Goal: Task Accomplishment & Management: Complete application form

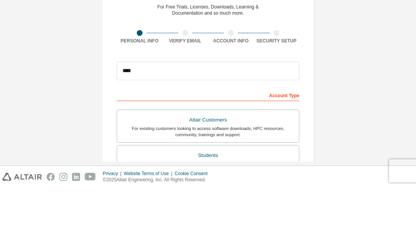
scroll to position [20, 0]
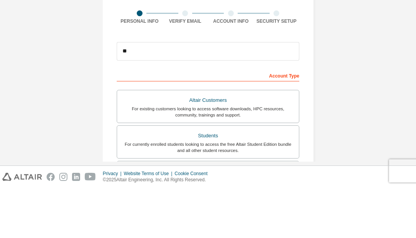
type input "*"
type input "**********"
click at [266, 88] on form "**********" at bounding box center [208, 239] width 183 height 302
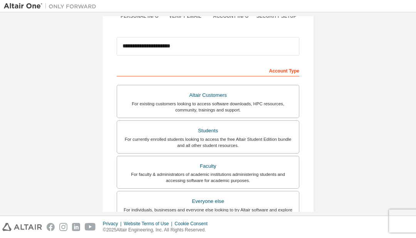
scroll to position [81, 0]
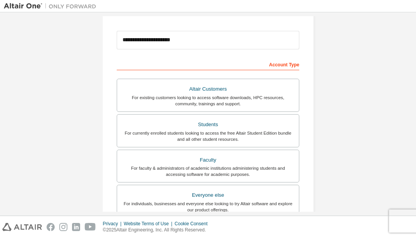
click at [257, 121] on div "Students" at bounding box center [208, 124] width 173 height 11
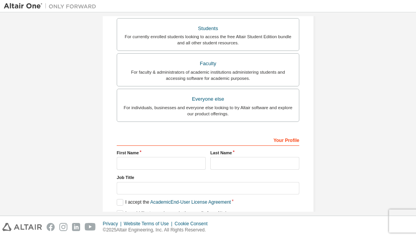
scroll to position [196, 0]
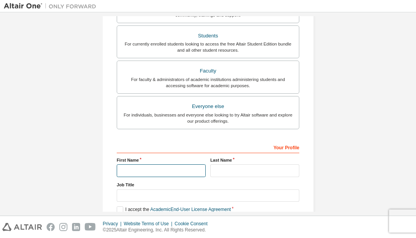
click at [160, 175] on input "text" at bounding box center [161, 170] width 89 height 13
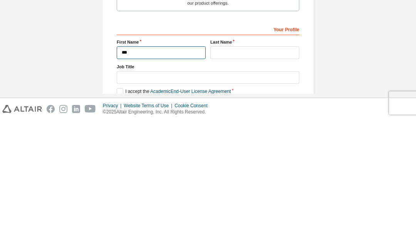
type input "***"
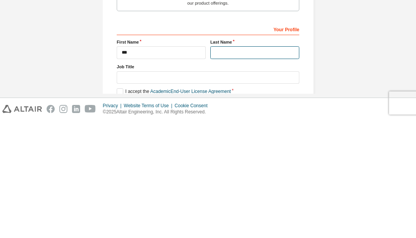
click at [238, 164] on input "text" at bounding box center [255, 170] width 89 height 13
type input "***"
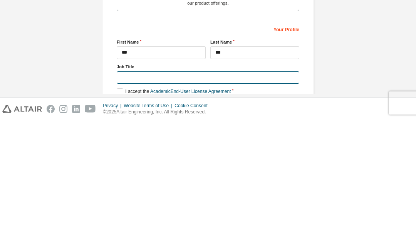
click at [205, 189] on input "text" at bounding box center [208, 195] width 183 height 13
type input "*******"
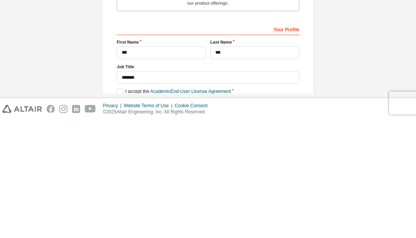
click at [359, 35] on div "**********" at bounding box center [208, 37] width 409 height 435
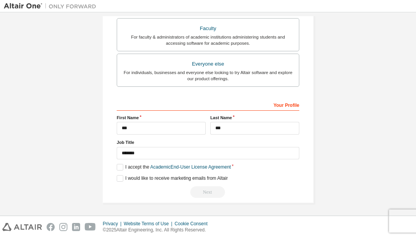
scroll to position [238, 0]
click at [124, 168] on label "I accept the Academic End-User License Agreement" at bounding box center [174, 167] width 114 height 7
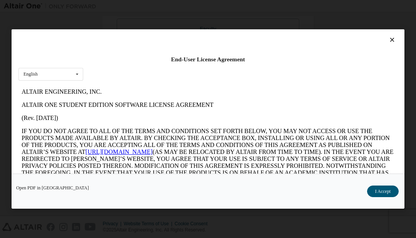
scroll to position [0, 0]
click at [396, 37] on icon at bounding box center [393, 39] width 8 height 7
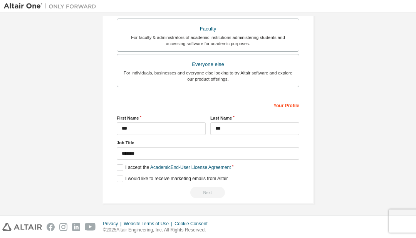
click at [117, 169] on label "I accept the Academic End-User License Agreement" at bounding box center [174, 167] width 114 height 7
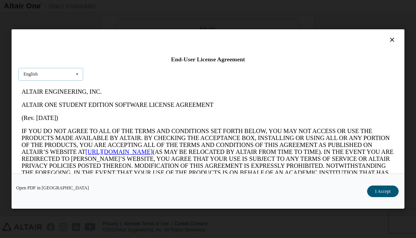
click at [34, 79] on div "English English" at bounding box center [51, 74] width 65 height 13
click at [388, 56] on div "End-User License Agreement" at bounding box center [208, 60] width 379 height 8
click at [388, 55] on div "End-User License Agreement English English" at bounding box center [208, 101] width 393 height 144
click at [381, 194] on button "I Accept" at bounding box center [384, 191] width 32 height 12
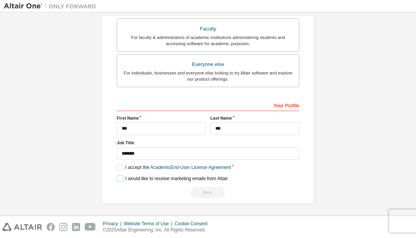
click at [117, 177] on label "I would like to receive marketing emails from Altair" at bounding box center [172, 178] width 111 height 7
click at [211, 192] on div "Next" at bounding box center [208, 193] width 183 height 12
click at [282, 103] on div "Your Profile" at bounding box center [208, 105] width 183 height 12
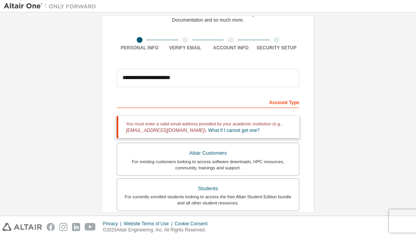
scroll to position [40, 0]
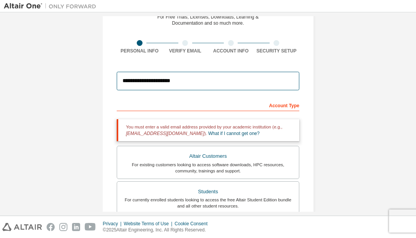
click at [268, 79] on input "**********" at bounding box center [208, 81] width 183 height 19
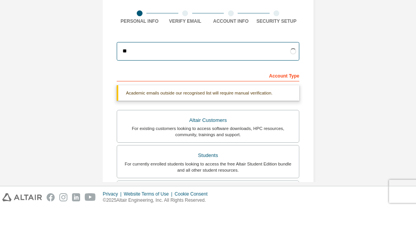
type input "*"
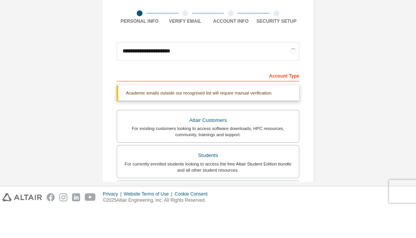
click at [264, 99] on div "Account Type" at bounding box center [208, 105] width 183 height 12
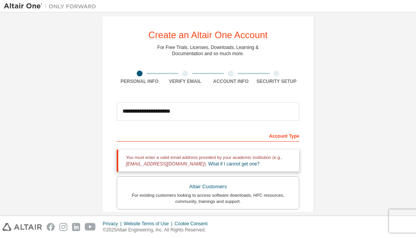
scroll to position [15, 0]
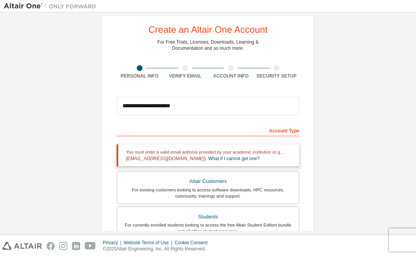
click at [248, 158] on link "What if I cannot get one?" at bounding box center [234, 158] width 51 height 5
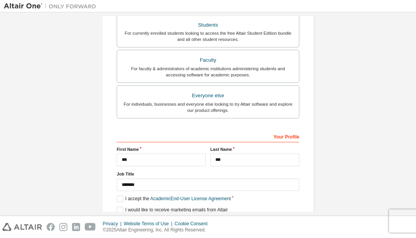
scroll to position [224, 0]
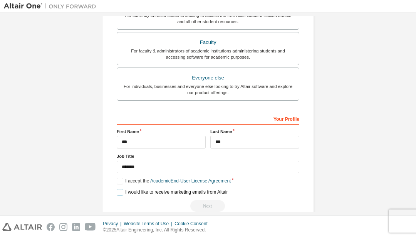
click at [211, 190] on label "I would like to receive marketing emails from Altair" at bounding box center [172, 192] width 111 height 7
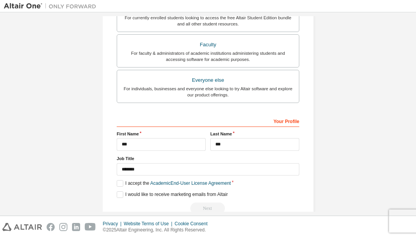
click at [205, 206] on div "Next" at bounding box center [208, 208] width 183 height 12
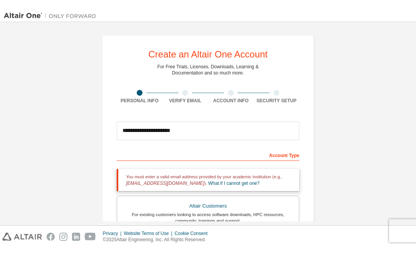
scroll to position [0, 0]
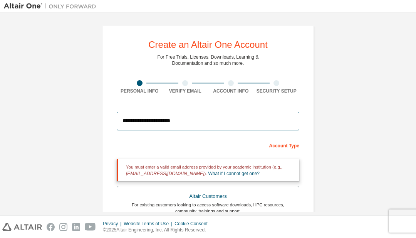
click at [251, 115] on input "**********" at bounding box center [208, 121] width 183 height 19
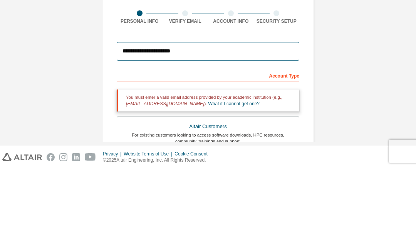
click at [252, 112] on input "**********" at bounding box center [208, 121] width 183 height 19
click at [280, 112] on input "**********" at bounding box center [208, 121] width 183 height 19
click at [263, 112] on input "**********" at bounding box center [208, 121] width 183 height 19
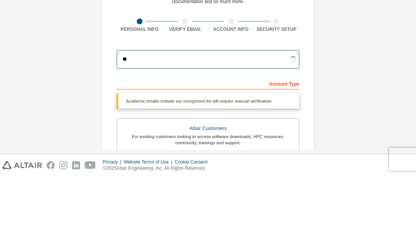
type input "*"
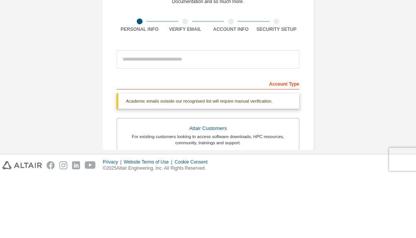
click at [81, 16] on div "Create an Altair One Account For Free Trials, Licenses, Downloads, Learning & D…" at bounding box center [208, 230] width 409 height 428
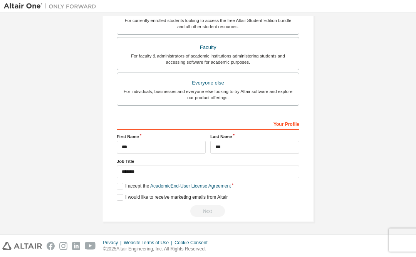
scroll to position [213, 0]
click at [124, 200] on label "I would like to receive marketing emails from Altair" at bounding box center [172, 197] width 111 height 7
click at [120, 196] on label "I would like to receive marketing emails from Altair" at bounding box center [172, 197] width 111 height 7
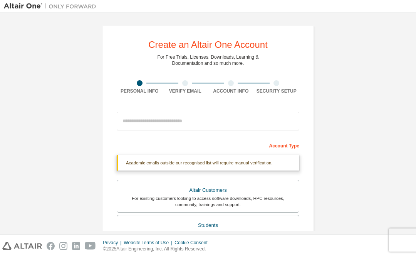
scroll to position [0, 0]
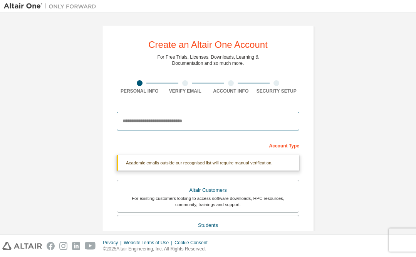
click at [211, 129] on input "email" at bounding box center [208, 121] width 183 height 19
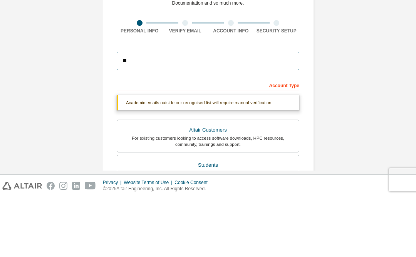
type input "*"
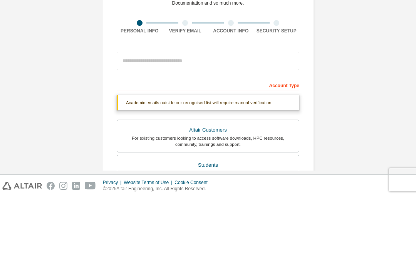
click at [110, 29] on div "Create an Altair One Account For Free Trials, Licenses, Downloads, Learning & D…" at bounding box center [208, 230] width 212 height 410
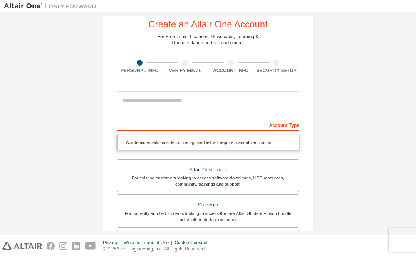
scroll to position [21, 0]
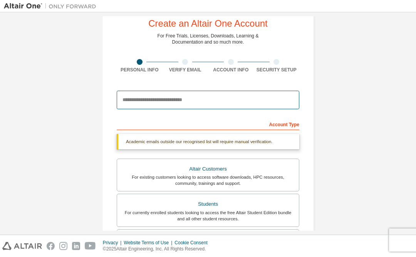
click at [238, 105] on input "email" at bounding box center [208, 100] width 183 height 19
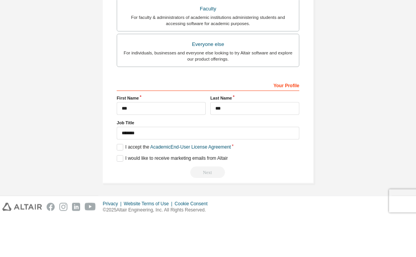
click at [265, 89] on div "For individuals, businesses and everyone else looking to try Altair software an…" at bounding box center [208, 95] width 173 height 12
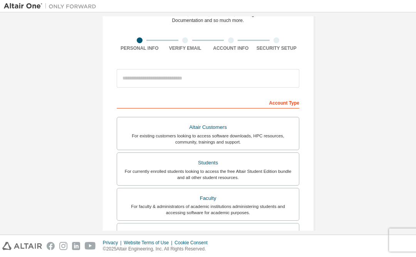
scroll to position [42, 0]
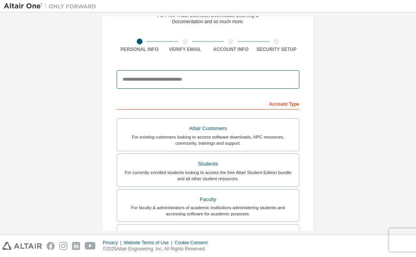
click at [259, 78] on input "email" at bounding box center [208, 79] width 183 height 19
type input "**********"
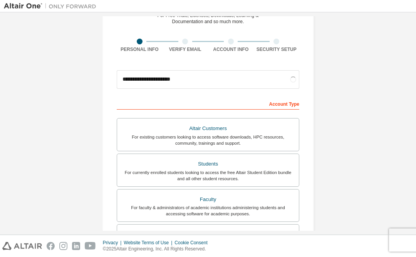
click at [290, 58] on div "**********" at bounding box center [208, 179] width 212 height 390
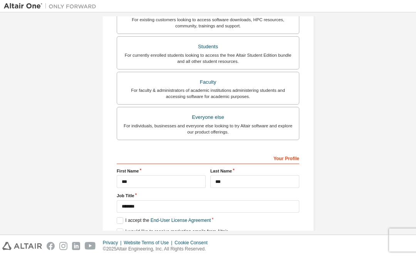
scroll to position [174, 0]
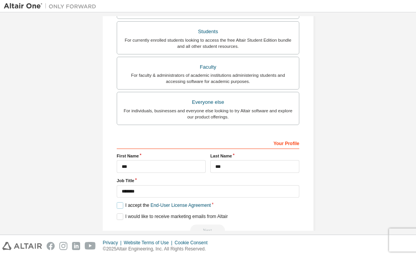
click at [122, 206] on label "I accept the End-User License Agreement" at bounding box center [164, 205] width 94 height 7
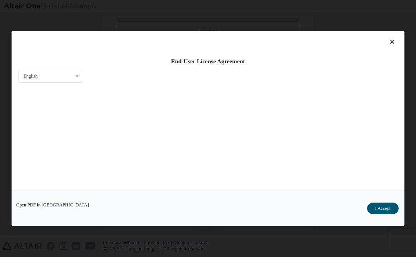
click at [386, 210] on button "I Accept" at bounding box center [384, 208] width 32 height 12
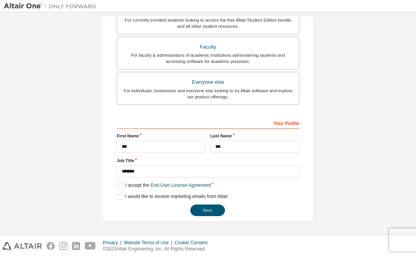
scroll to position [193, 0]
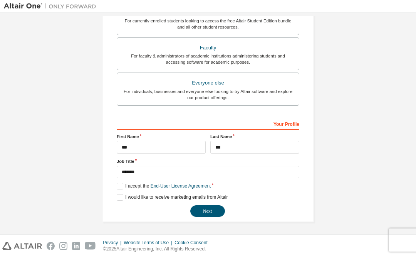
click at [208, 210] on button "Next" at bounding box center [208, 211] width 35 height 12
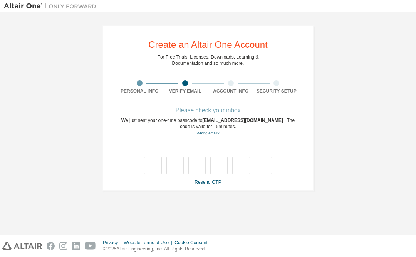
scroll to position [0, 0]
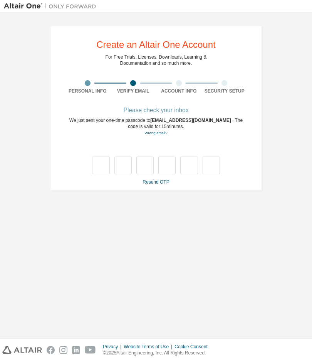
click at [105, 182] on div "Resend OTP" at bounding box center [156, 182] width 183 height 6
click at [99, 166] on input "text" at bounding box center [100, 166] width 17 height 18
click at [105, 165] on input "text" at bounding box center [100, 166] width 17 height 18
type input "*"
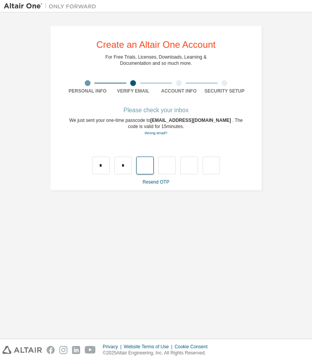
type input "*"
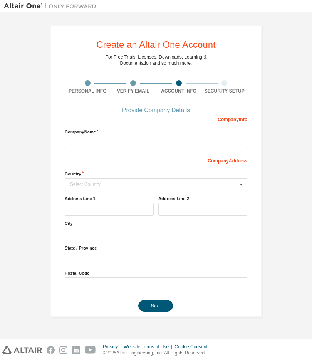
click at [253, 209] on div "Create an Altair One Account For Free Trials, Licenses, Downloads, Learning & D…" at bounding box center [156, 171] width 212 height 292
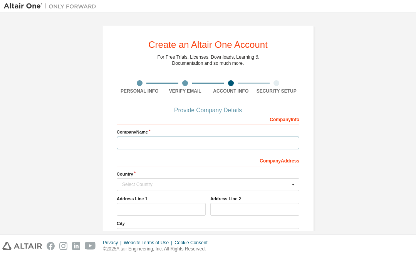
click at [249, 137] on input "text" at bounding box center [208, 143] width 183 height 13
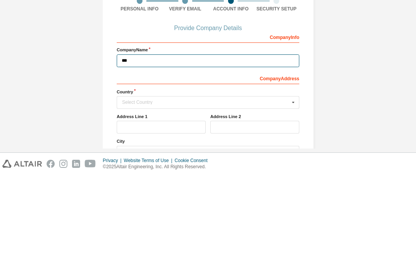
type input "***"
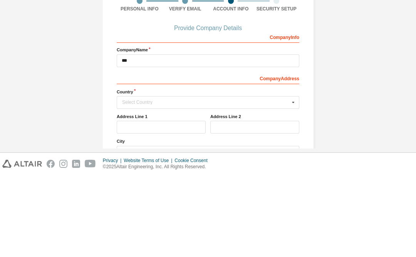
click at [307, 64] on div "Create an Altair One Account For Free Trials, Licenses, Downloads, Learning & D…" at bounding box center [208, 171] width 212 height 292
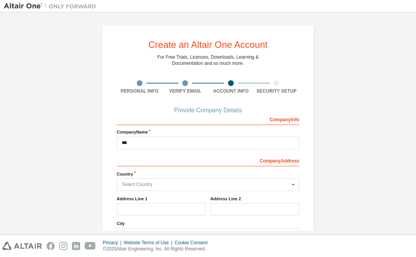
click at [241, 188] on input "text" at bounding box center [209, 185] width 182 height 12
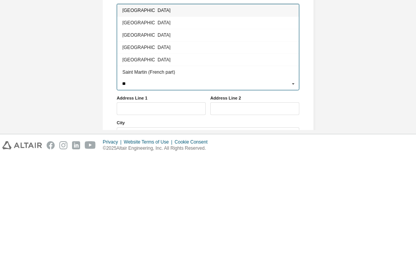
type input "**"
click at [160, 117] on div "France" at bounding box center [208, 123] width 182 height 12
type input "***"
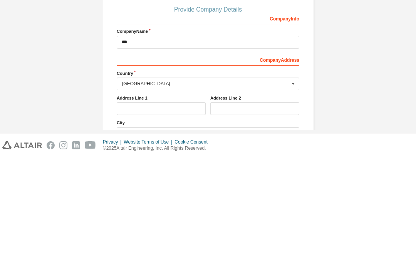
click at [353, 62] on div "Create an Altair One Account For Free Trials, Licenses, Downloads, Learning & D…" at bounding box center [208, 171] width 409 height 310
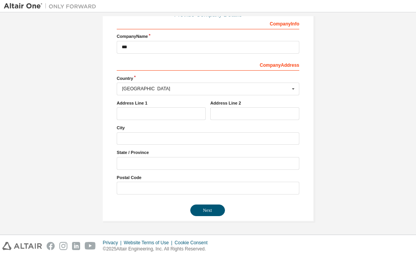
scroll to position [100, 0]
click at [176, 107] on input "text" at bounding box center [161, 113] width 89 height 13
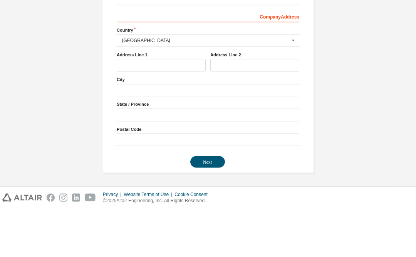
click at [362, 35] on div "Create an Altair One Account For Free Trials, Licenses, Downloads, Learning & D…" at bounding box center [208, 76] width 409 height 310
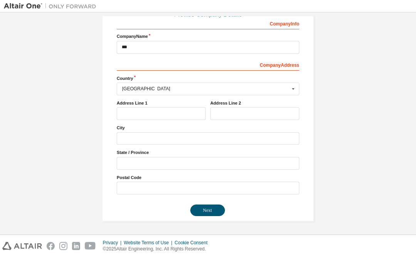
click at [207, 212] on button "Next" at bounding box center [208, 210] width 35 height 12
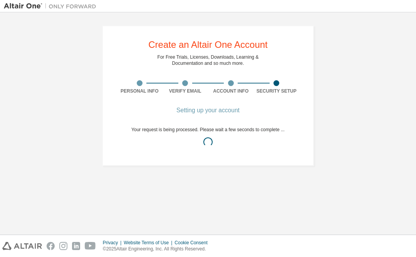
scroll to position [0, 0]
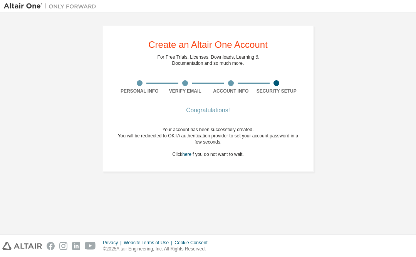
click at [179, 155] on div "Your account has been successfully created. You will be redirected to OKTA auth…" at bounding box center [208, 141] width 183 height 31
click at [187, 155] on link "here" at bounding box center [186, 154] width 9 height 5
